Goal: Task Accomplishment & Management: Manage account settings

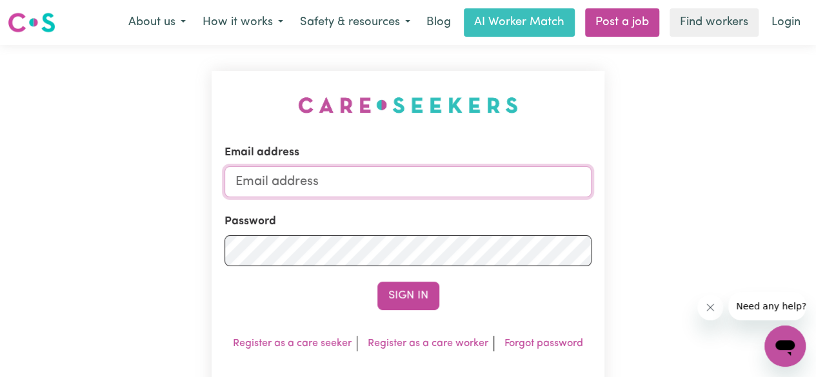
click at [399, 181] on input "Email address" at bounding box center [407, 181] width 367 height 31
type input "p"
click at [409, 190] on input "[EMAIL_ADDRESS][DOMAIN_NAME]" at bounding box center [407, 181] width 367 height 31
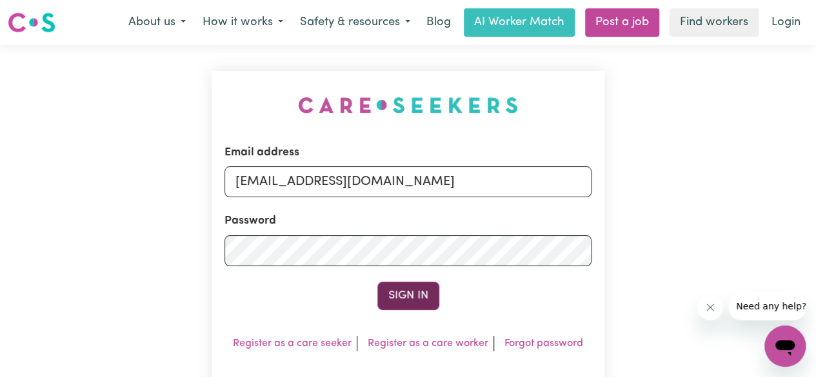
click at [411, 297] on button "Sign In" at bounding box center [408, 296] width 62 height 28
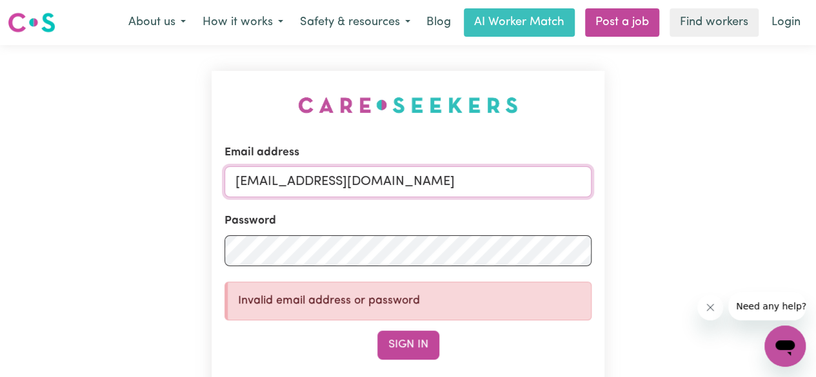
click at [323, 183] on input "[EMAIL_ADDRESS][DOMAIN_NAME]" at bounding box center [407, 181] width 367 height 31
type input "[EMAIL_ADDRESS][DOMAIN_NAME]"
click at [398, 342] on button "Sign In" at bounding box center [408, 345] width 62 height 28
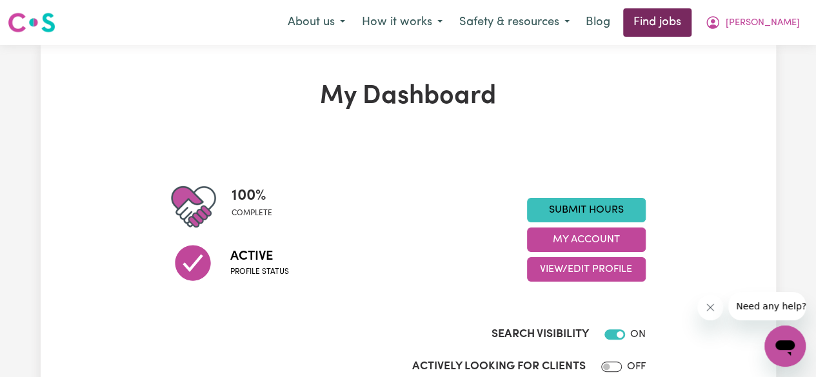
click at [691, 19] on link "Find jobs" at bounding box center [657, 22] width 68 height 28
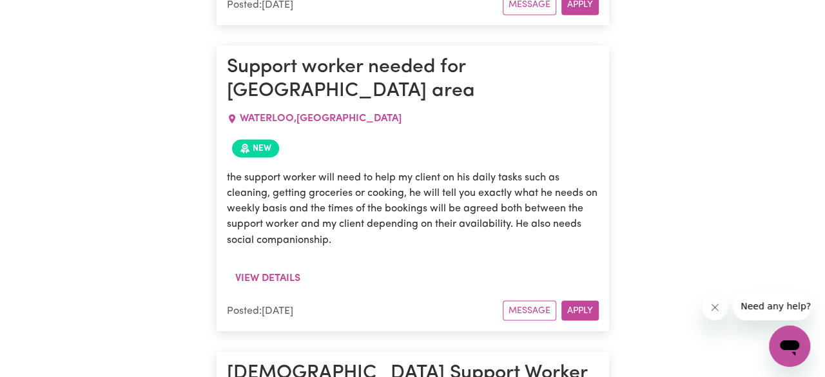
scroll to position [988, 0]
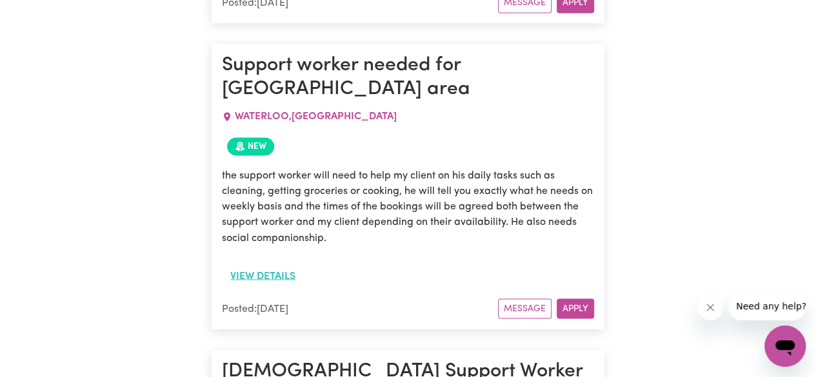
click at [254, 264] on button "View details" at bounding box center [263, 276] width 82 height 25
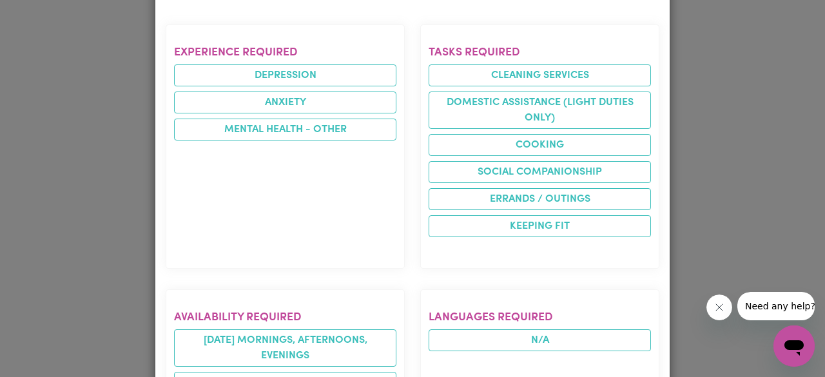
scroll to position [30, 0]
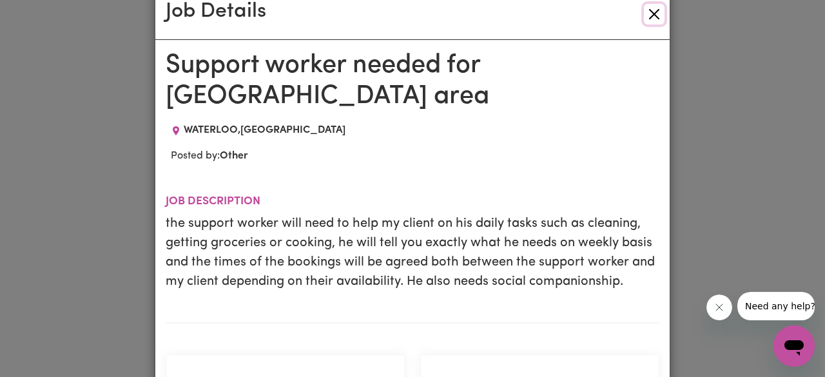
click at [654, 12] on button "Close" at bounding box center [654, 14] width 21 height 21
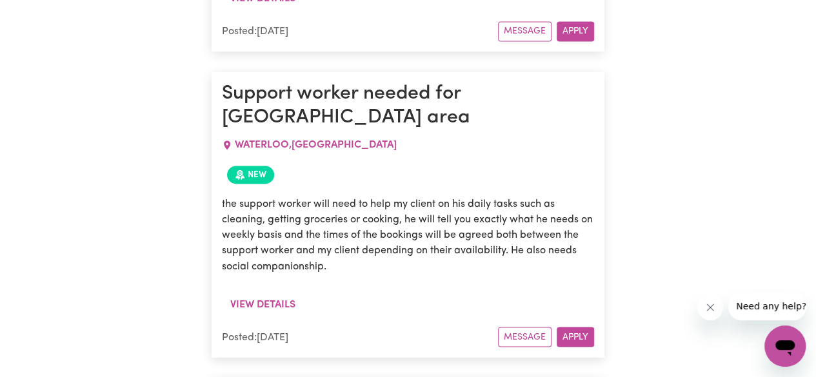
scroll to position [0, 0]
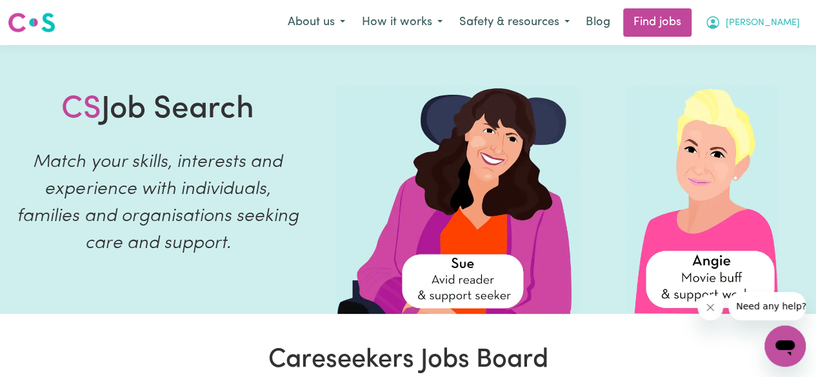
click at [771, 23] on span "[PERSON_NAME]" at bounding box center [762, 23] width 74 height 14
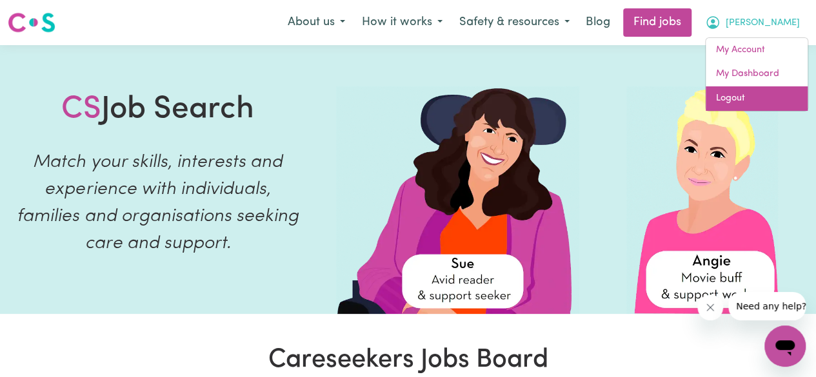
click at [738, 97] on link "Logout" at bounding box center [756, 98] width 102 height 25
